Goal: Obtain resource: Obtain resource

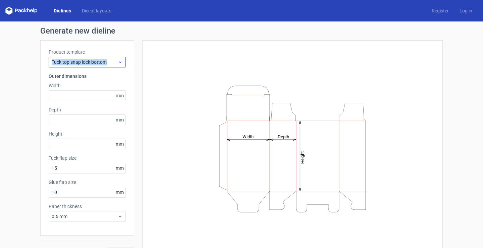
click at [104, 64] on div "Tuck top snap lock bottom" at bounding box center [87, 62] width 77 height 11
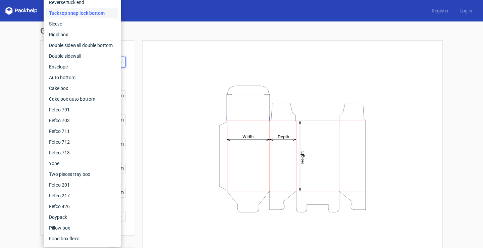
drag, startPoint x: 56, startPoint y: 13, endPoint x: 0, endPoint y: 52, distance: 68.7
click at [0, 52] on div "Generate new dieline Product template Tuck top snap lock bottom Outer dimension…" at bounding box center [241, 141] width 483 height 241
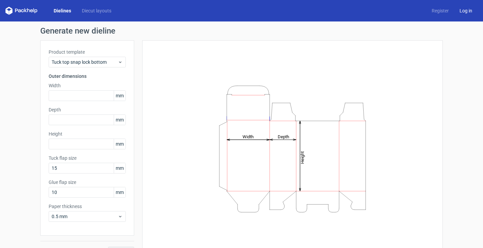
click at [458, 10] on link "Log in" at bounding box center [466, 10] width 23 height 7
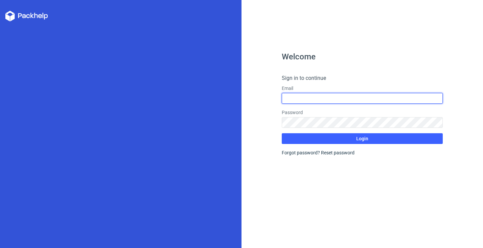
click at [322, 98] on input "text" at bounding box center [362, 98] width 161 height 11
type input "[EMAIL_ADDRESS][DOMAIN_NAME]"
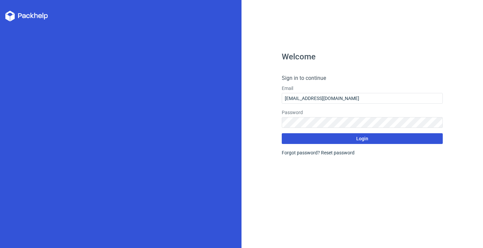
click at [383, 141] on button "Login" at bounding box center [362, 138] width 161 height 11
click at [357, 137] on span "Login" at bounding box center [363, 138] width 12 height 5
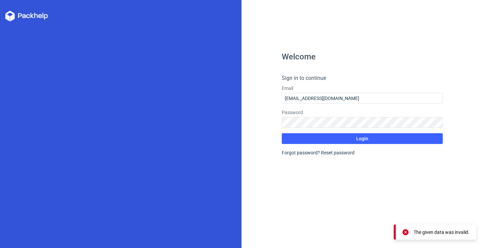
click at [15, 16] on icon at bounding box center [26, 16] width 43 height 11
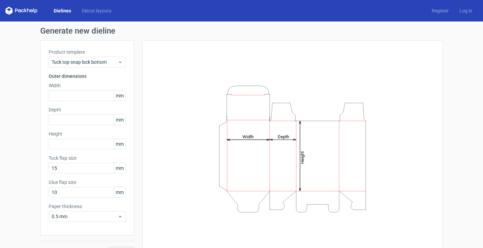
click at [21, 13] on icon at bounding box center [21, 11] width 32 height 8
click at [21, 11] on icon at bounding box center [21, 11] width 32 height 8
click at [95, 8] on link "Diecut layouts" at bounding box center [97, 10] width 40 height 7
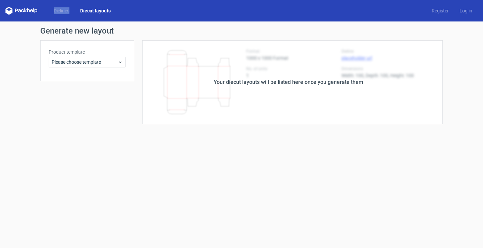
click at [60, 4] on div "Dielines Diecut layouts Register Log in" at bounding box center [241, 10] width 483 height 21
click at [61, 12] on link "Dielines" at bounding box center [61, 10] width 27 height 7
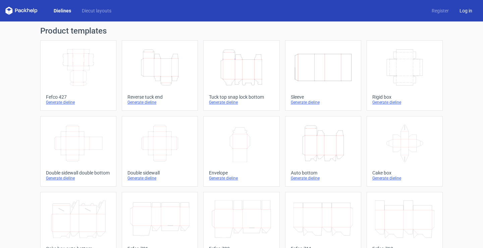
click at [460, 11] on link "Log in" at bounding box center [466, 10] width 23 height 7
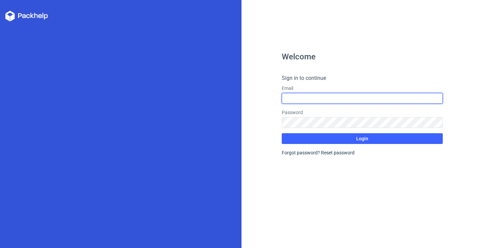
click at [295, 97] on input "text" at bounding box center [362, 98] width 161 height 11
type input "[EMAIL_ADDRESS][DOMAIN_NAME]"
